Goal: Task Accomplishment & Management: Use online tool/utility

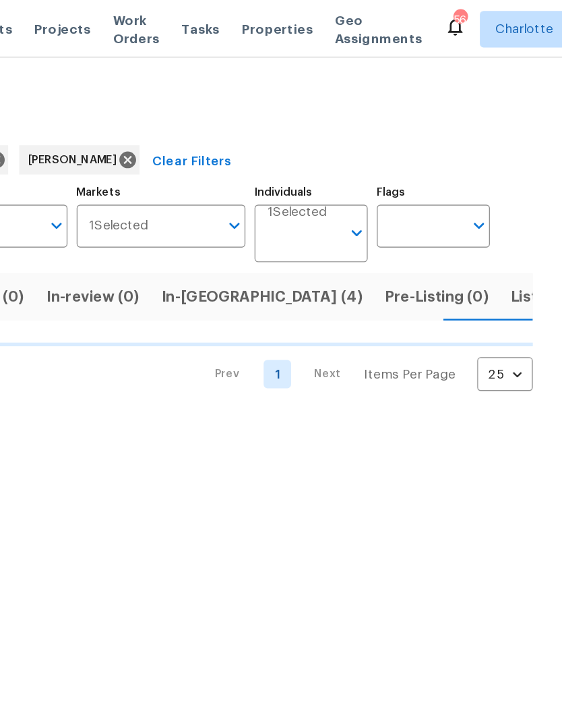
scroll to position [0, 22]
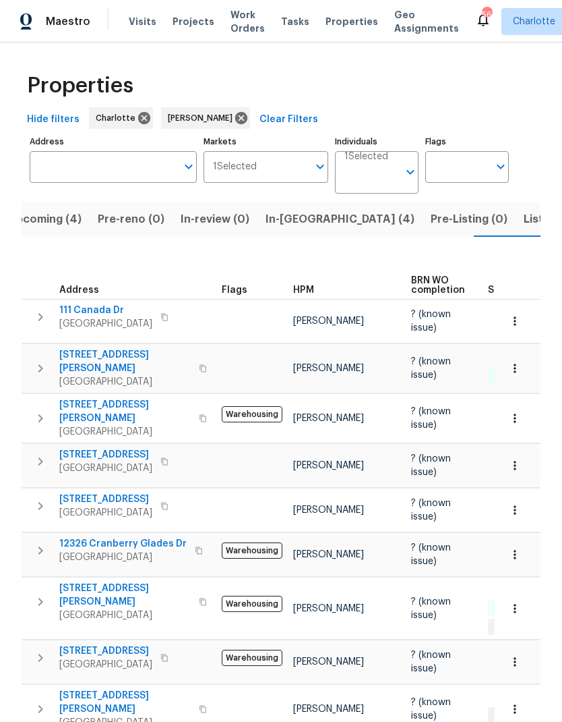
click at [516, 235] on button "Listed (8)" at bounding box center [549, 219] width 67 height 35
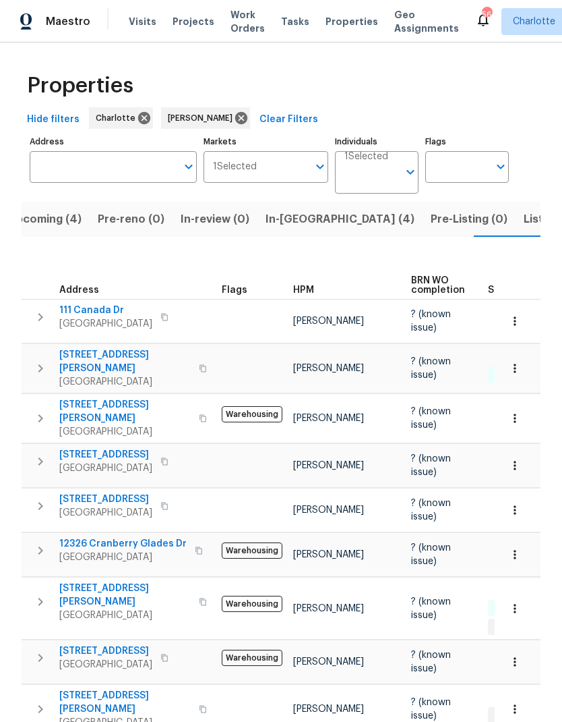
click at [64, 166] on input "Address" at bounding box center [103, 167] width 147 height 32
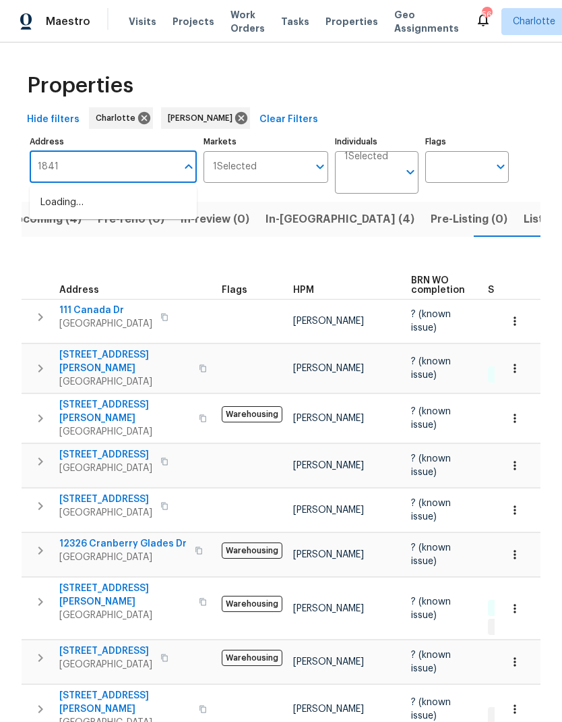
type input "18414"
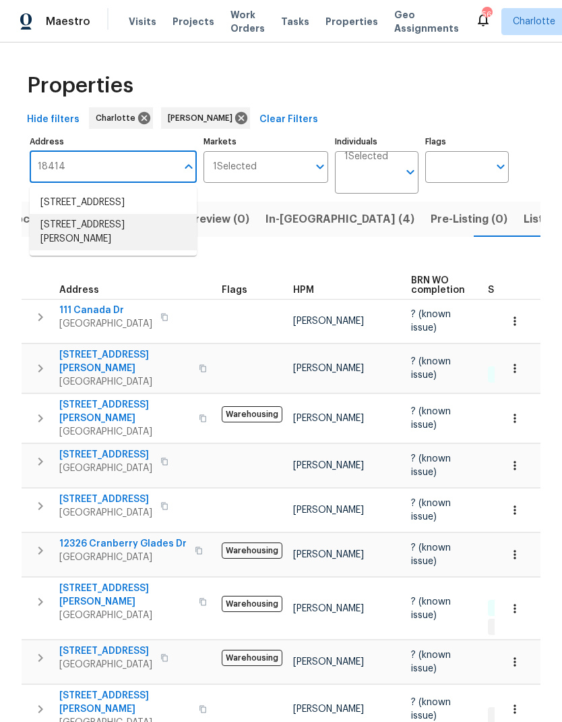
click at [74, 233] on li "[STREET_ADDRESS][PERSON_NAME]" at bounding box center [113, 232] width 167 height 36
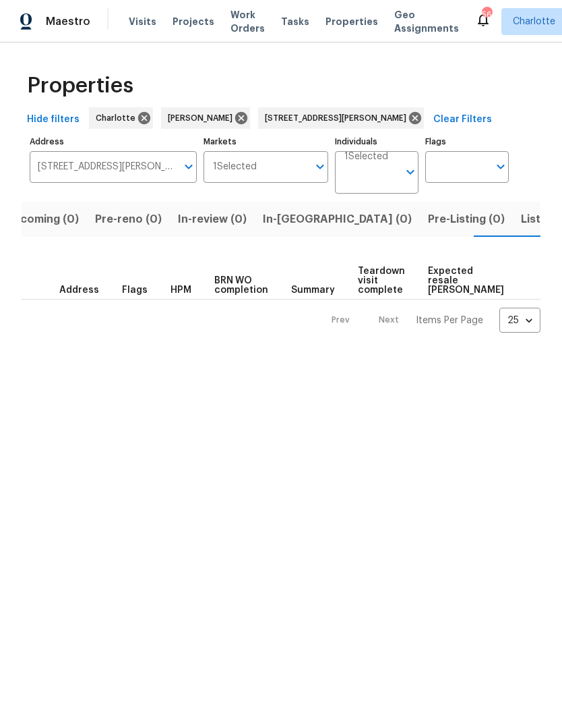
scroll to position [0, 25]
click at [234, 115] on icon at bounding box center [241, 118] width 15 height 15
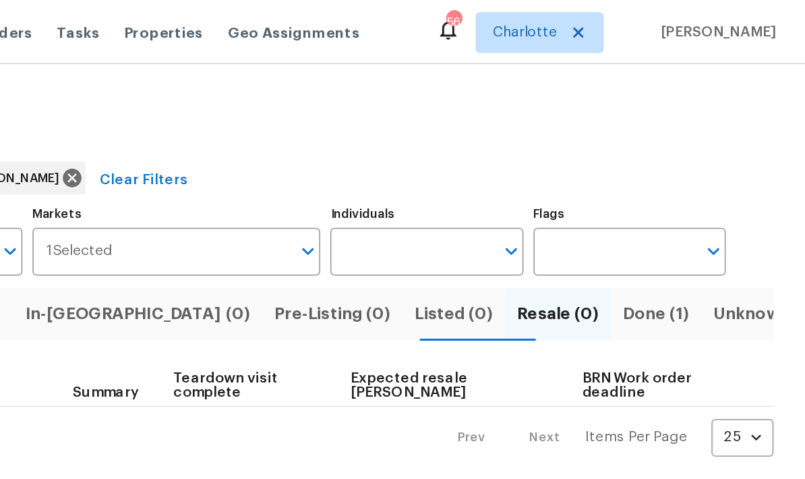
click at [562, 210] on span "Done (1)" at bounding box center [706, 208] width 44 height 19
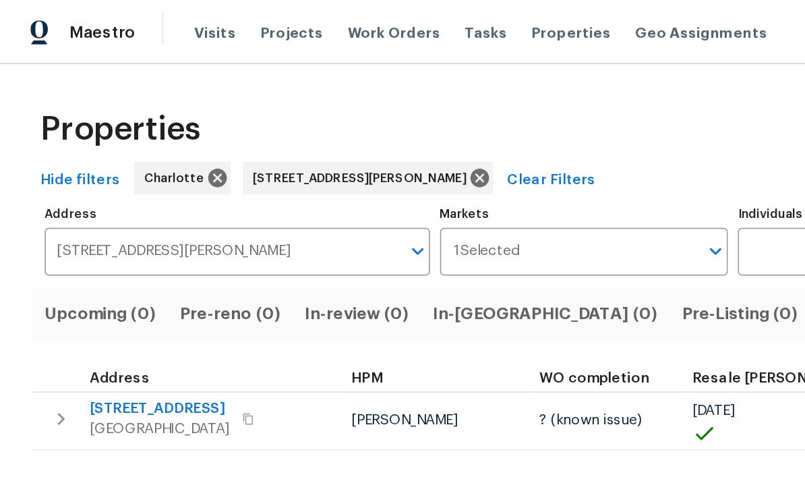
click at [83, 269] on span "[STREET_ADDRESS]" at bounding box center [105, 270] width 93 height 13
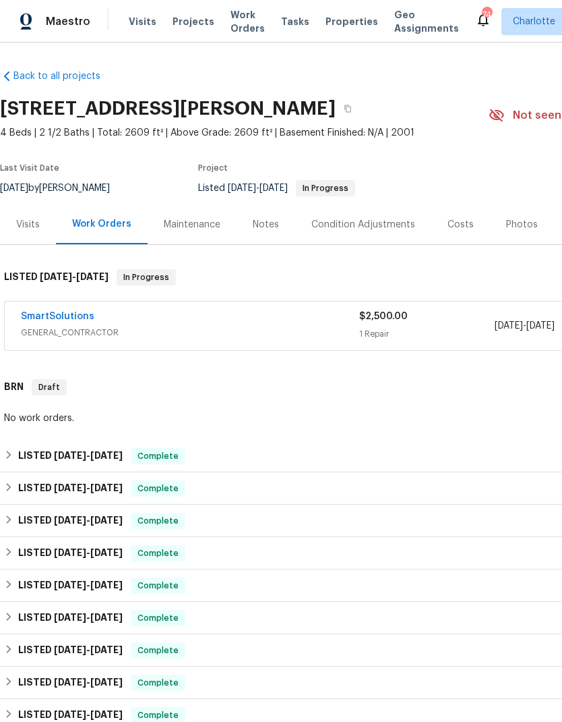
click at [61, 316] on link "SmartSolutions" at bounding box center [58, 316] width 74 height 9
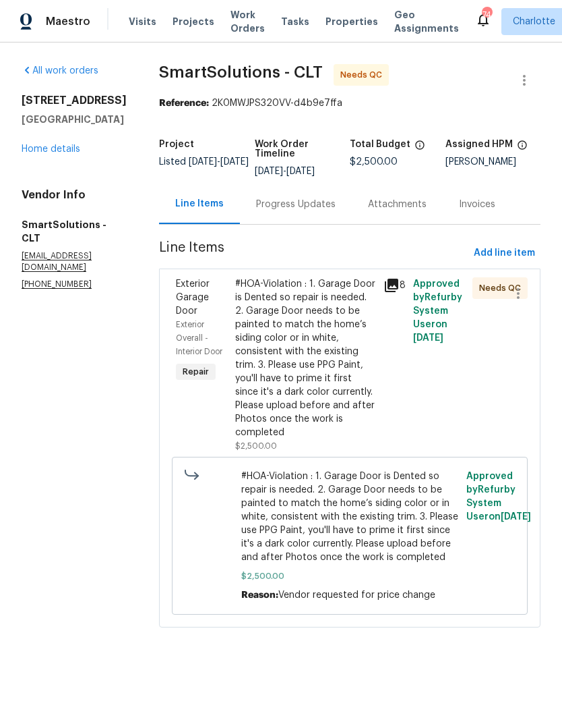
click at [272, 200] on div "Progress Updates" at bounding box center [296, 204] width 80 height 13
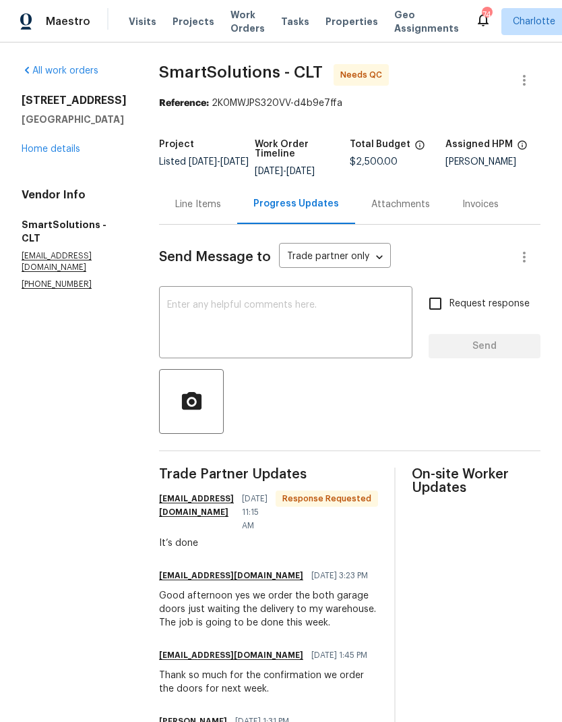
click at [201, 208] on div "Line Items" at bounding box center [198, 204] width 46 height 13
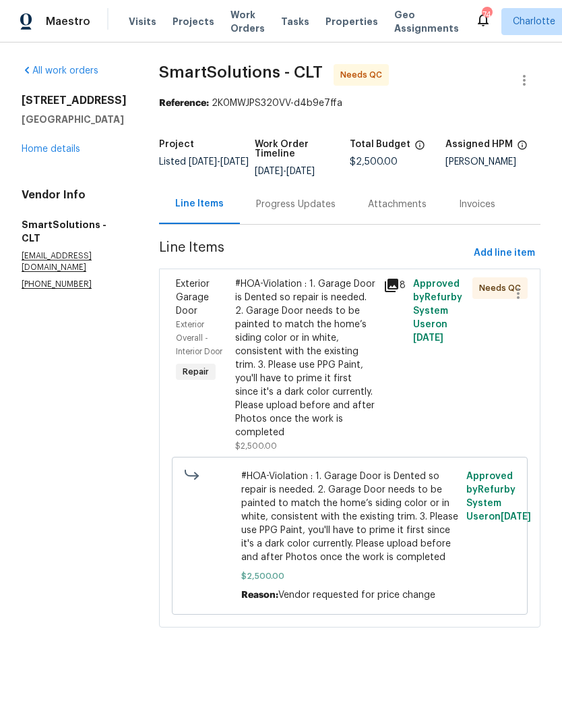
click at [257, 318] on div "#HOA-Violation : 1. Garage Door is Dented so repair is needed. 2. Garage Door n…" at bounding box center [305, 358] width 140 height 162
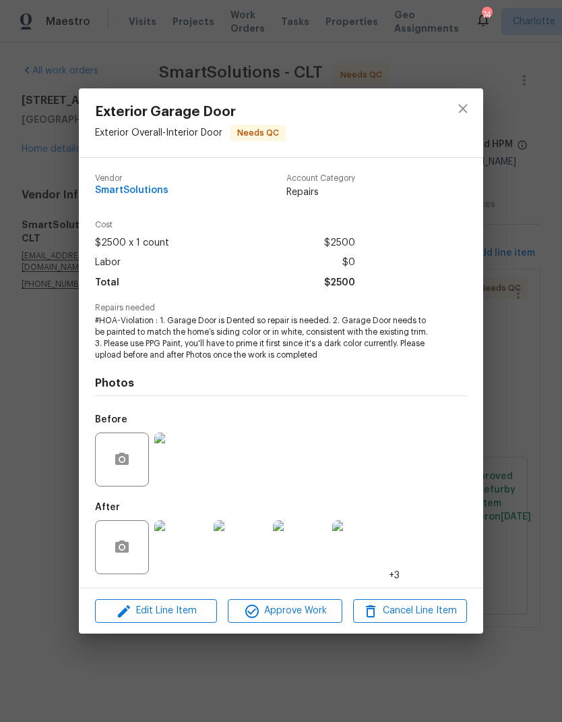
click at [177, 548] on img at bounding box center [181, 547] width 54 height 54
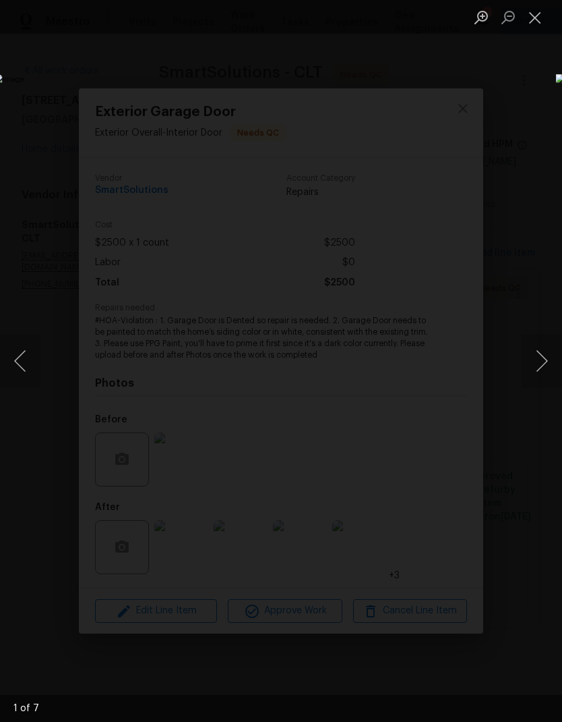
click at [554, 354] on button "Next image" at bounding box center [542, 361] width 40 height 54
click at [550, 370] on button "Next image" at bounding box center [542, 361] width 40 height 54
click at [547, 374] on button "Next image" at bounding box center [542, 361] width 40 height 54
click at [555, 380] on button "Next image" at bounding box center [542, 361] width 40 height 54
click at [548, 382] on button "Next image" at bounding box center [542, 361] width 40 height 54
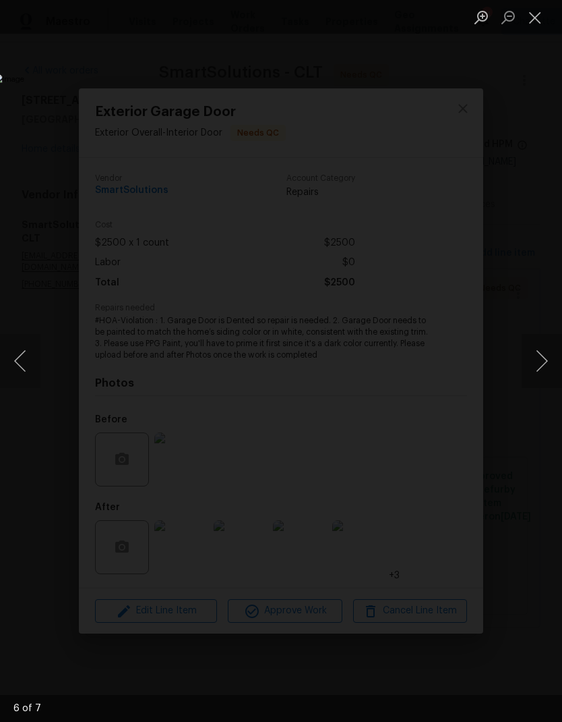
click at [548, 366] on button "Next image" at bounding box center [542, 361] width 40 height 54
click at [538, 22] on button "Close lightbox" at bounding box center [535, 17] width 27 height 24
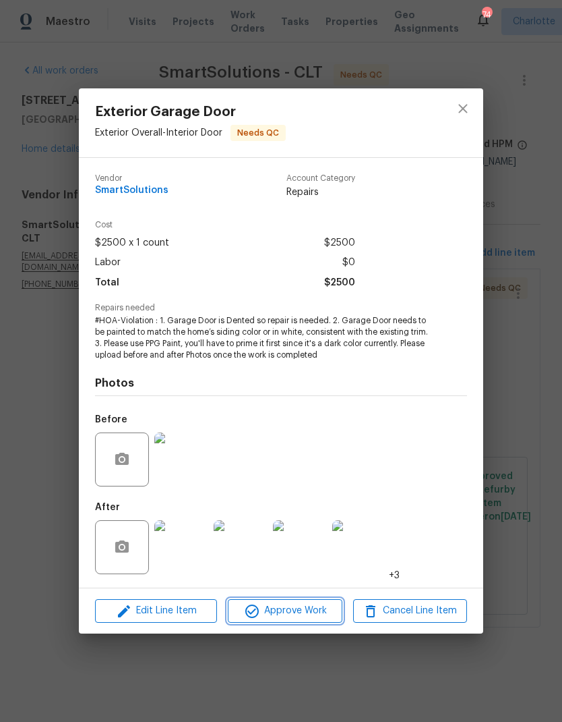
click at [275, 605] on span "Approve Work" at bounding box center [285, 610] width 106 height 17
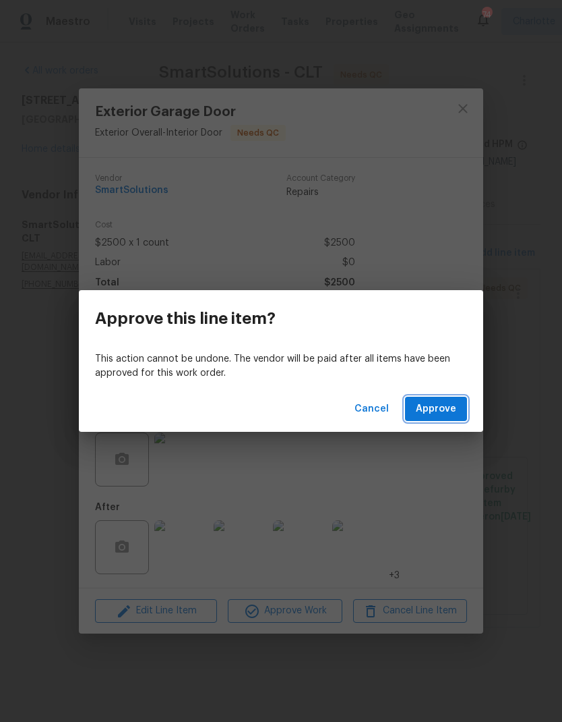
click at [449, 399] on button "Approve" at bounding box center [436, 409] width 62 height 25
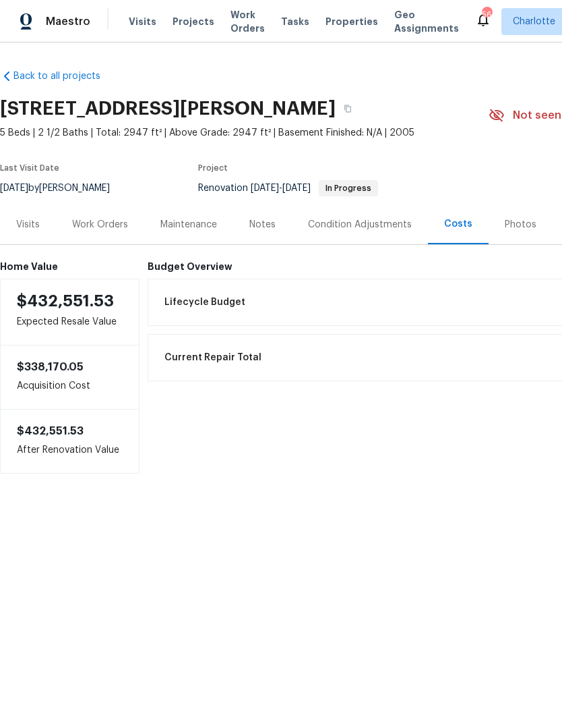
scroll to position [-150, -124]
click at [98, 218] on div "Work Orders" at bounding box center [100, 224] width 56 height 13
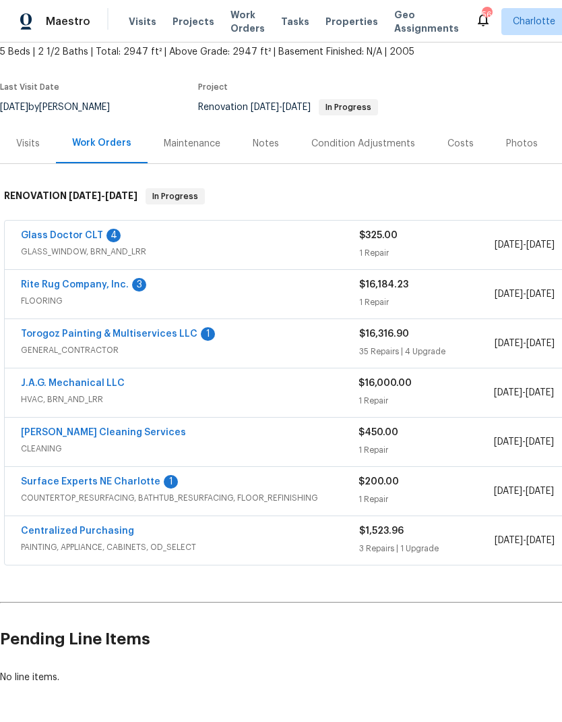
scroll to position [80, 0]
click at [194, 243] on div "Glass Doctor CLT 4" at bounding box center [190, 237] width 339 height 16
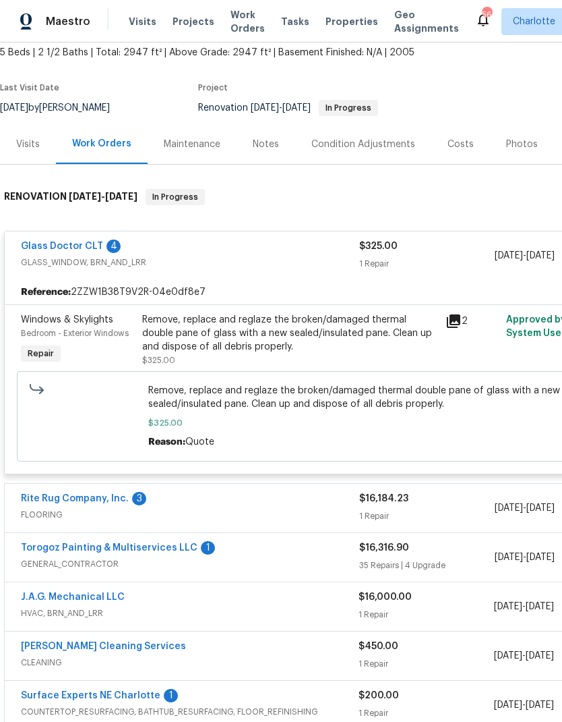
click at [177, 331] on div "Remove, replace and reglaze the broken/damaged thermal double pane of glass wit…" at bounding box center [289, 333] width 295 height 40
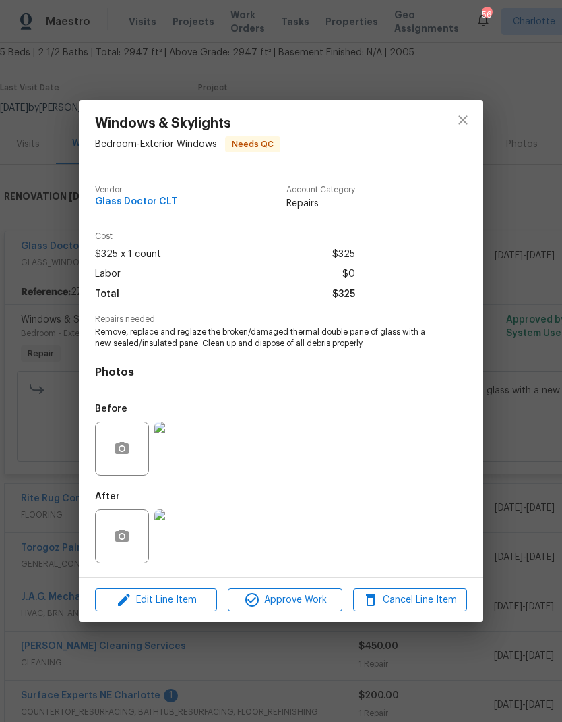
click at [190, 542] on img at bounding box center [181, 536] width 54 height 54
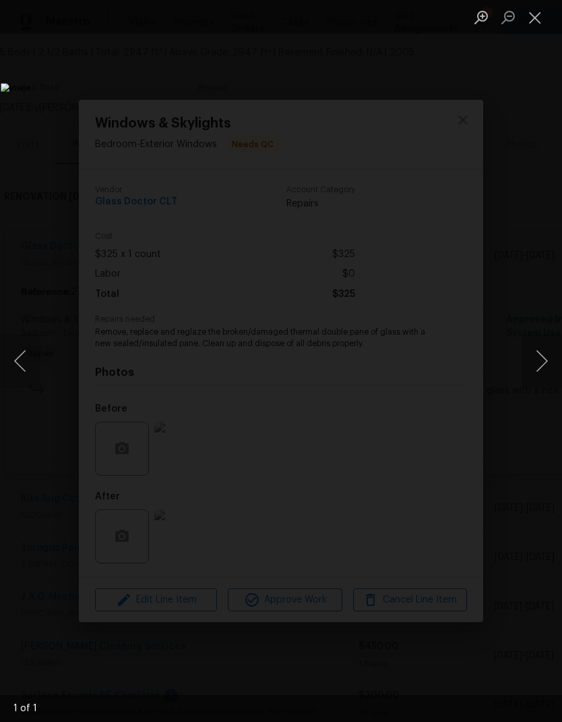
click at [533, 13] on button "Close lightbox" at bounding box center [535, 17] width 27 height 24
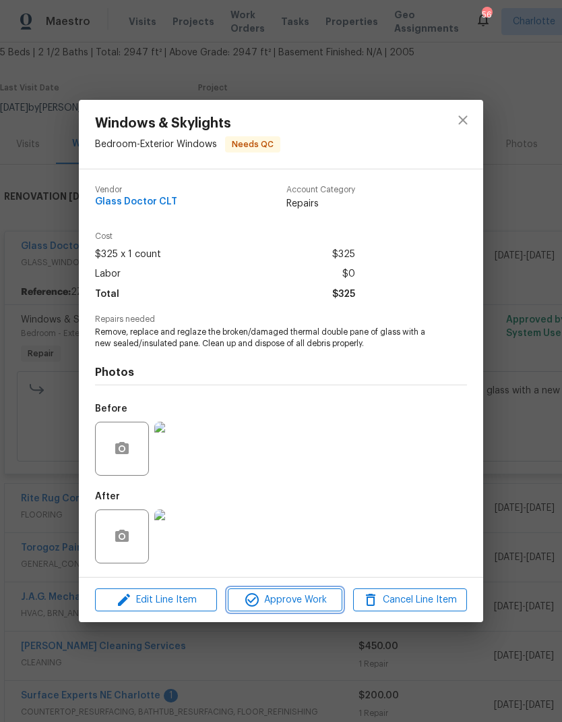
click at [284, 600] on span "Approve Work" at bounding box center [285, 599] width 106 height 17
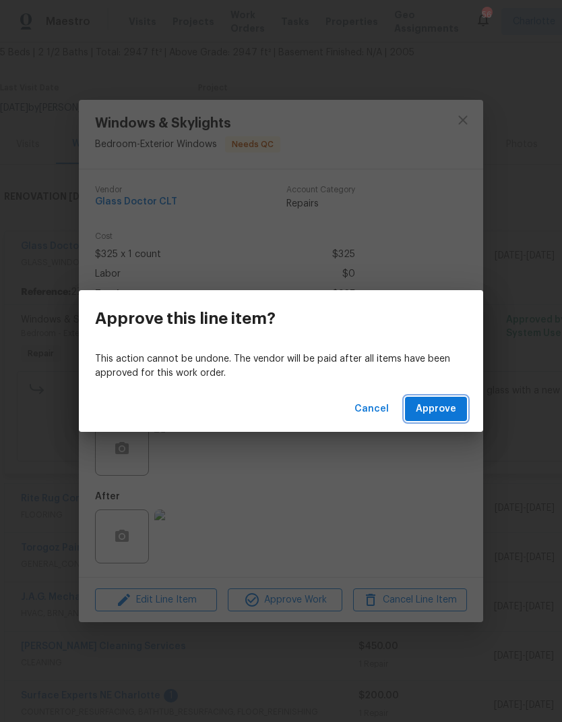
click at [439, 407] on span "Approve" at bounding box center [436, 409] width 40 height 17
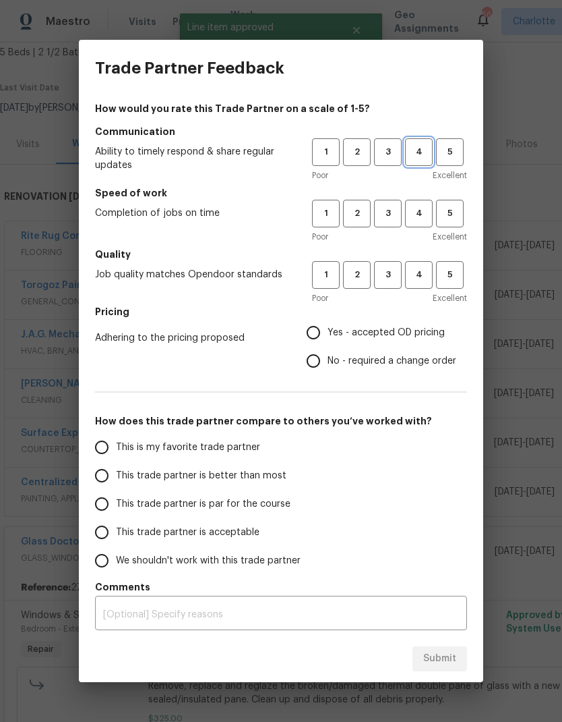
click at [416, 155] on span "4" at bounding box center [419, 152] width 25 height 16
click at [413, 215] on span "4" at bounding box center [419, 214] width 25 height 16
click at [386, 280] on span "3" at bounding box center [388, 275] width 25 height 16
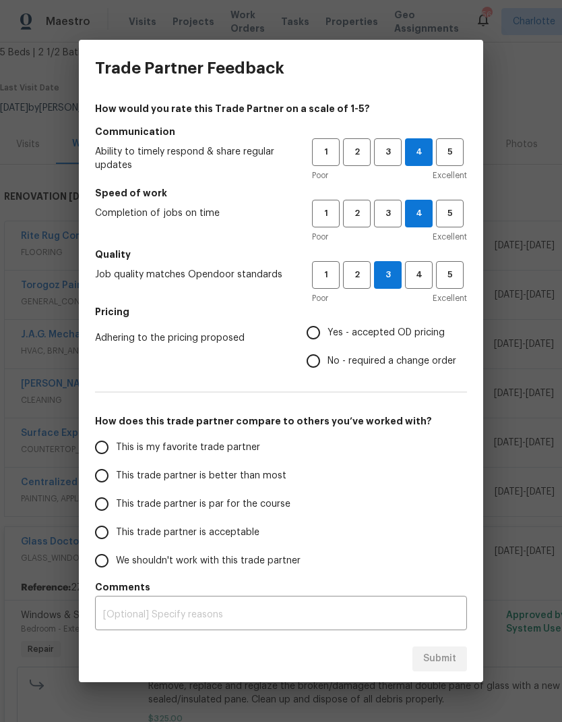
click at [319, 366] on input "No - required a change order" at bounding box center [313, 361] width 28 height 28
radio input "true"
click at [106, 463] on input "This trade partner is better than most" at bounding box center [102, 475] width 28 height 28
click at [428, 660] on span "Submit" at bounding box center [440, 658] width 33 height 17
radio input "true"
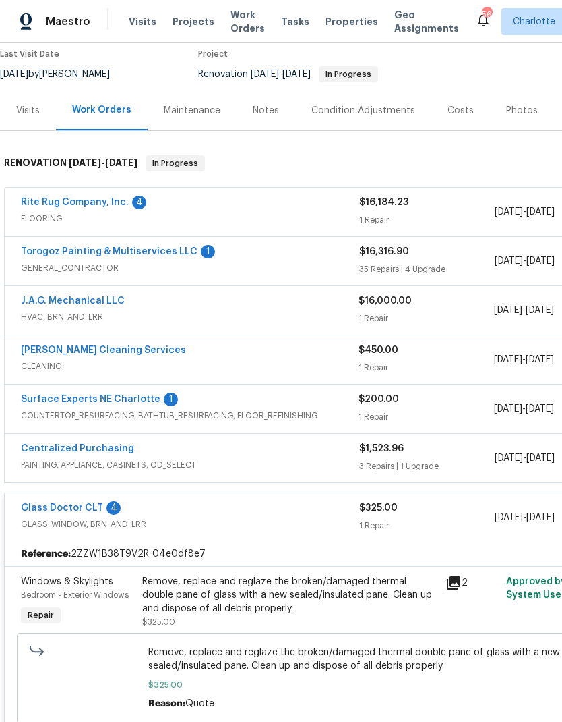
scroll to position [115, 0]
